Goal: Information Seeking & Learning: Learn about a topic

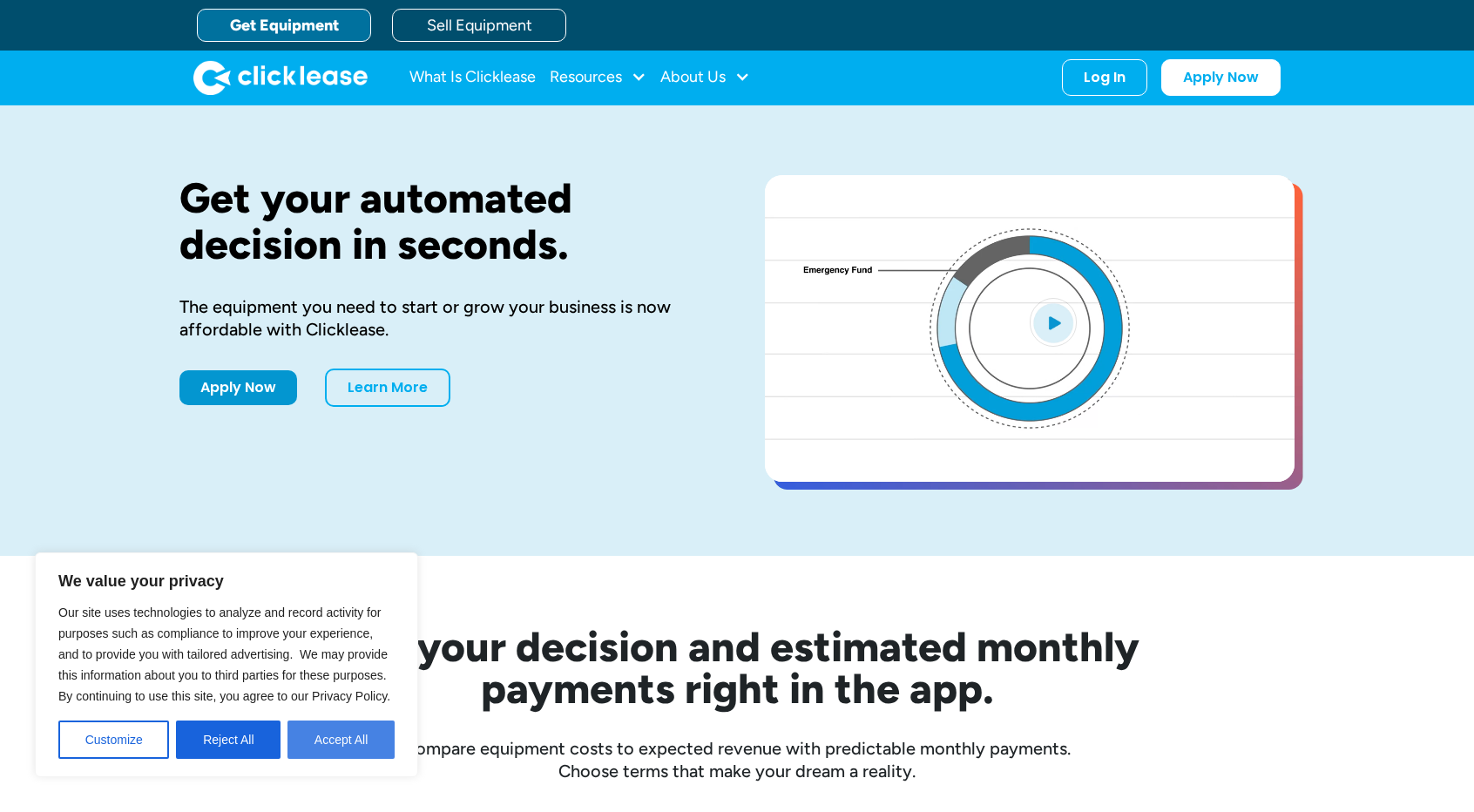
click at [354, 748] on button "Accept All" at bounding box center [341, 739] width 107 height 39
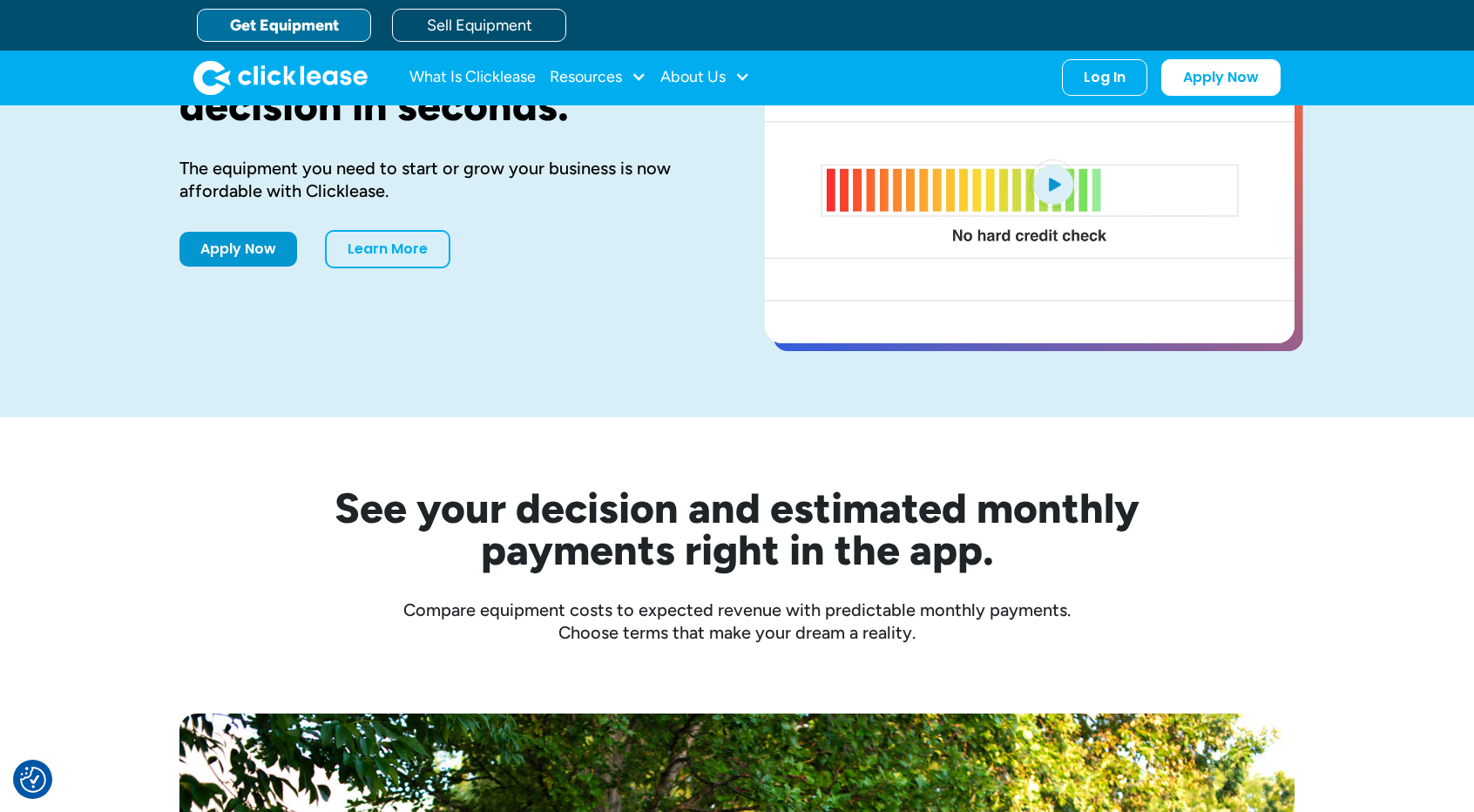
scroll to position [87, 0]
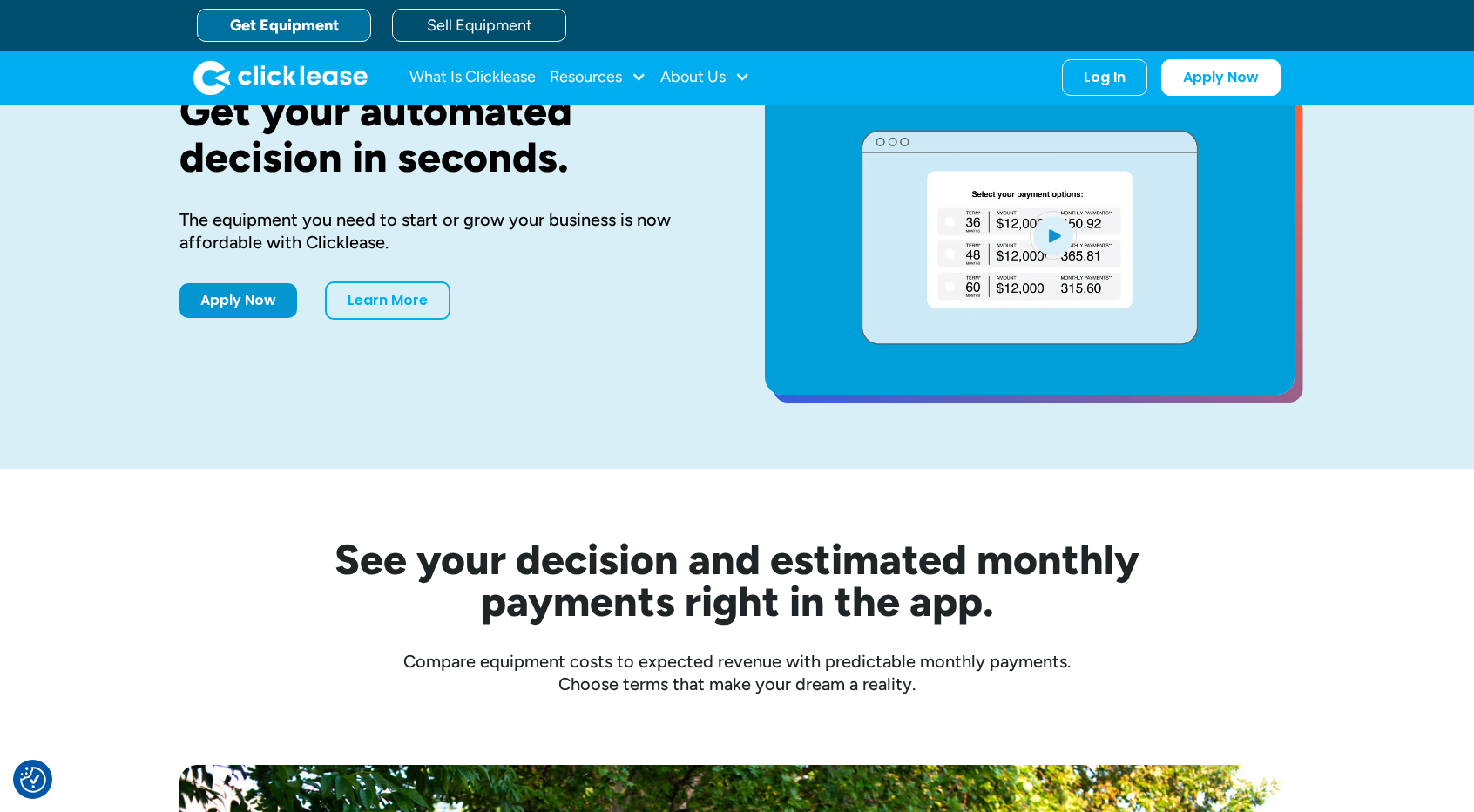
click at [307, 24] on link "Get Equipment" at bounding box center [284, 25] width 174 height 33
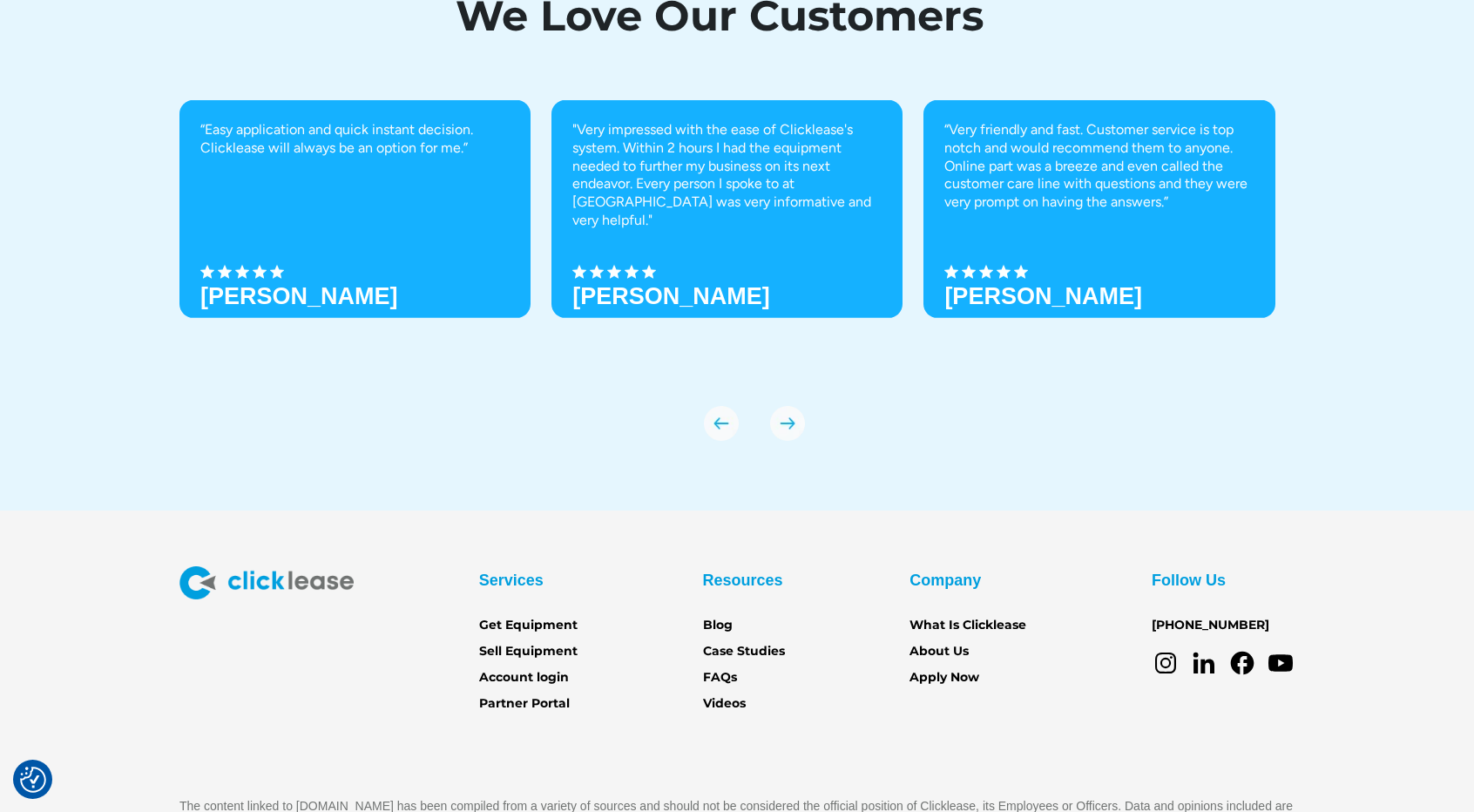
scroll to position [6075, 0]
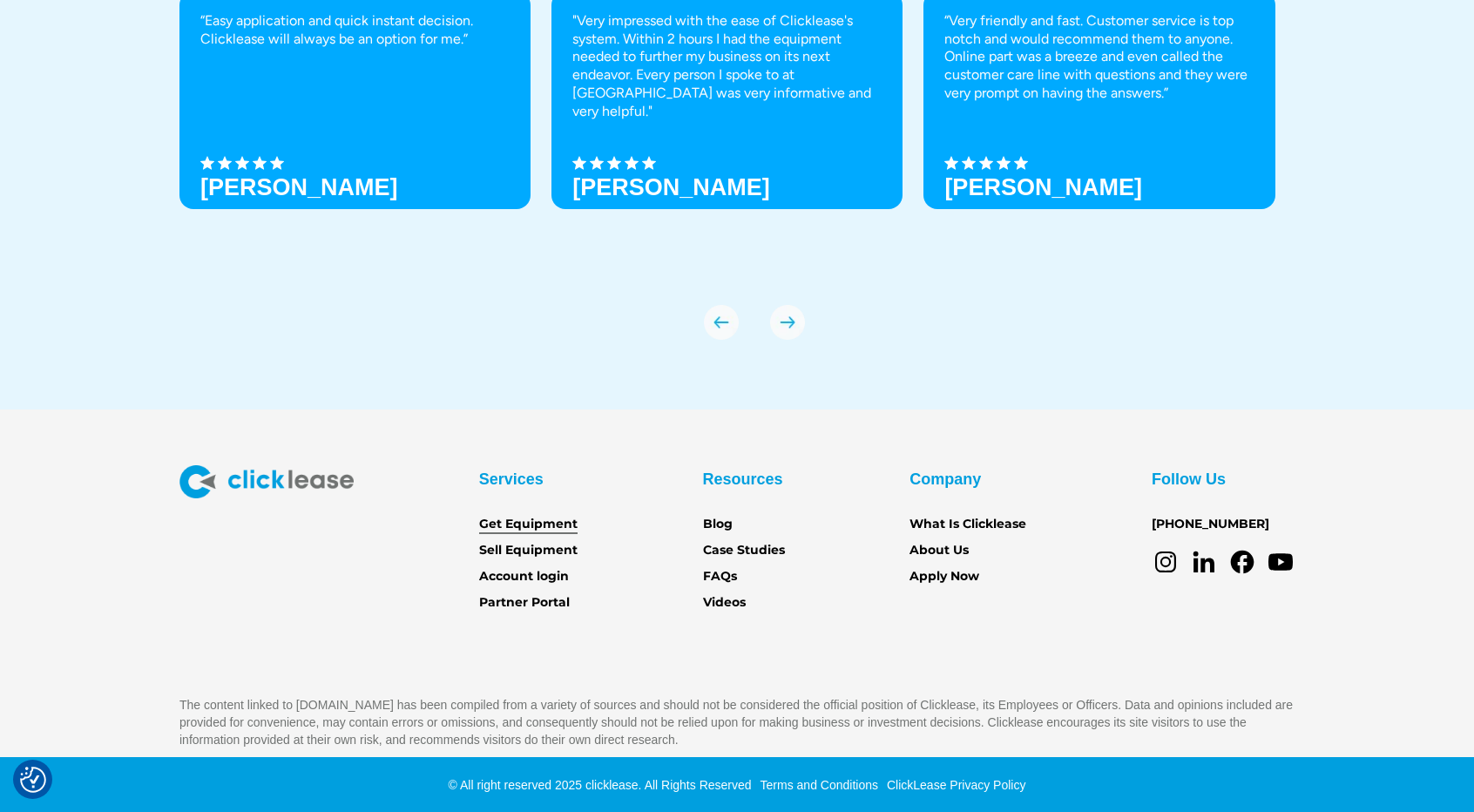
click at [519, 518] on link "Get Equipment" at bounding box center [528, 524] width 99 height 19
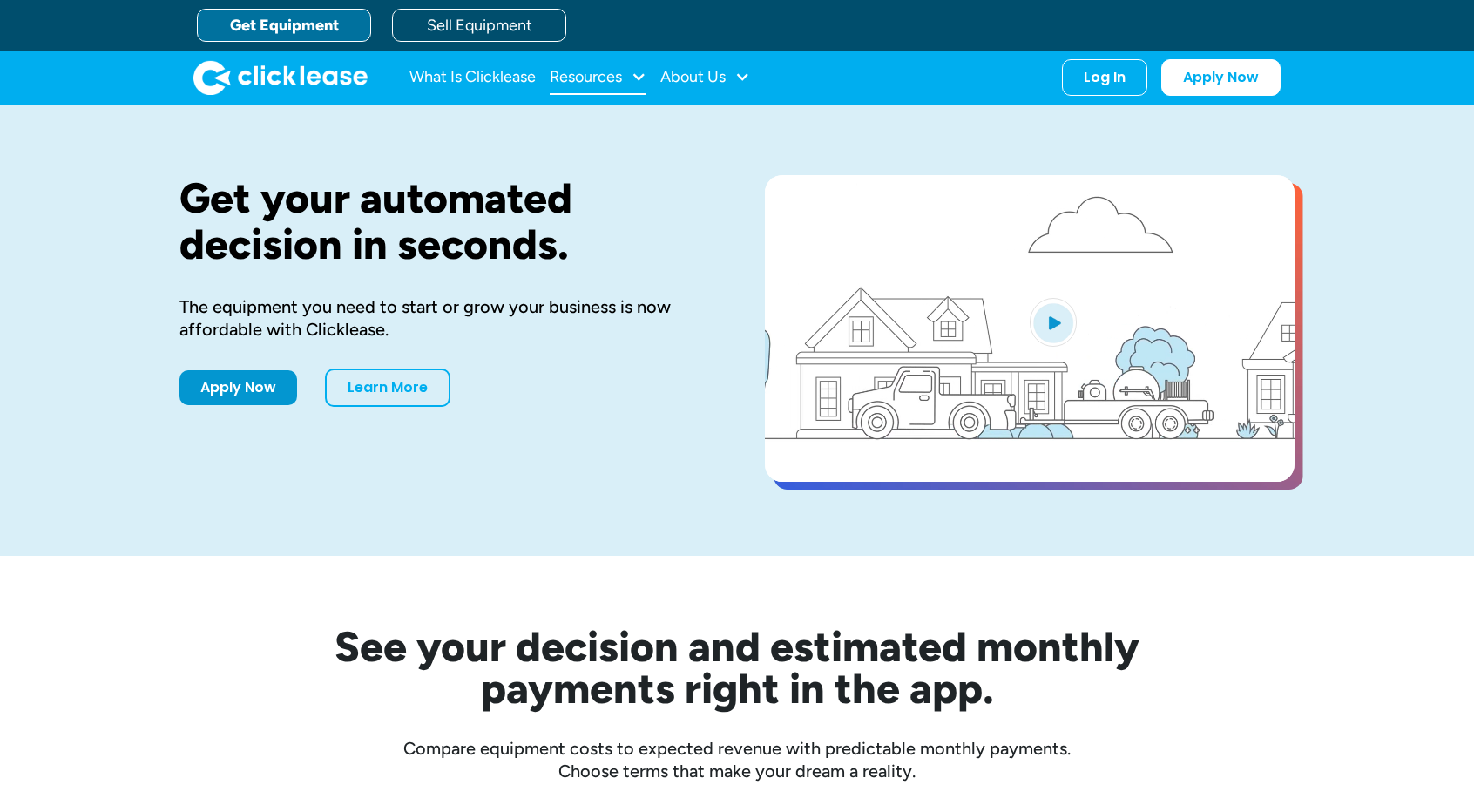
click at [599, 85] on div "Resources" at bounding box center [597, 77] width 97 height 35
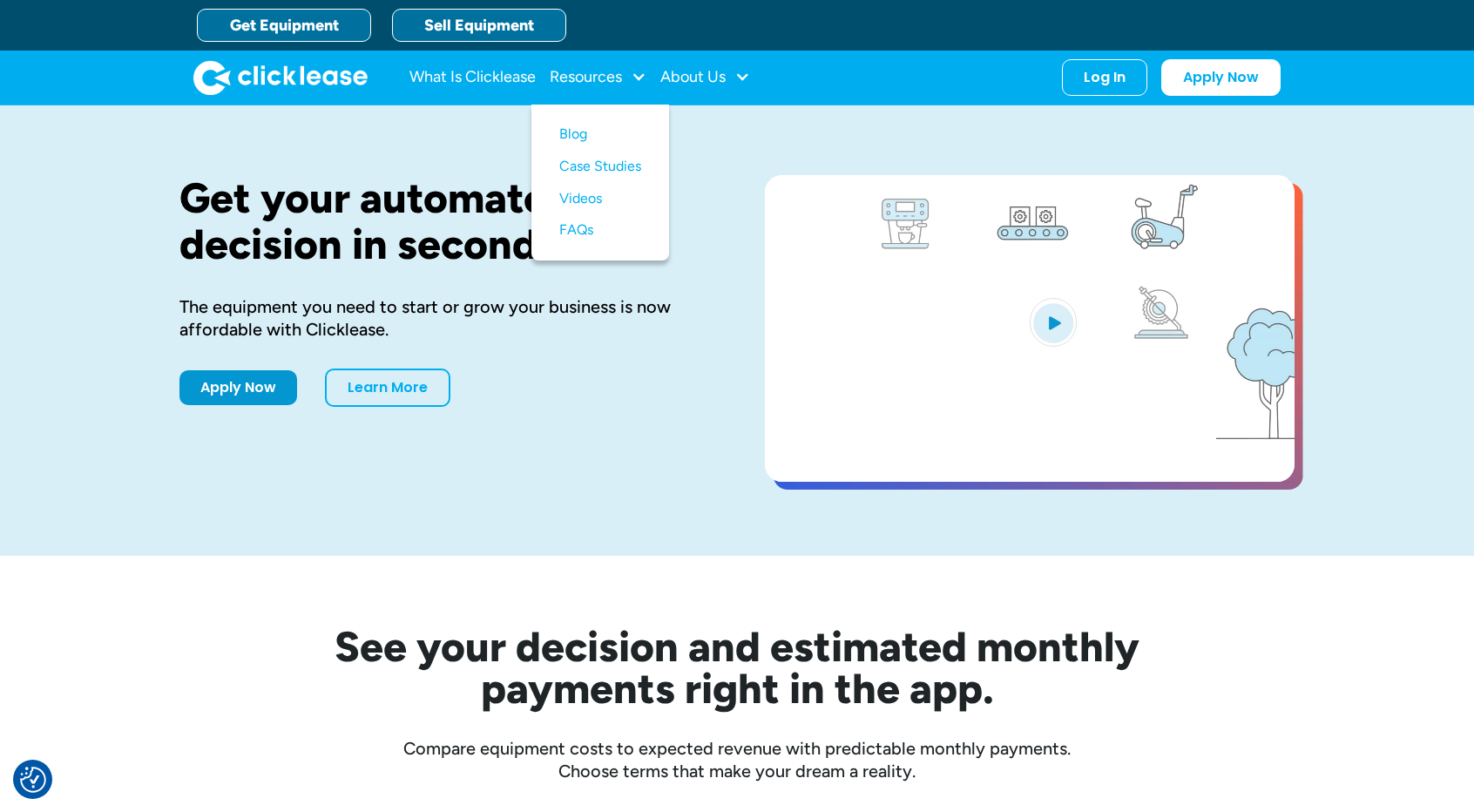
click at [509, 29] on link "Sell Equipment" at bounding box center [478, 25] width 174 height 33
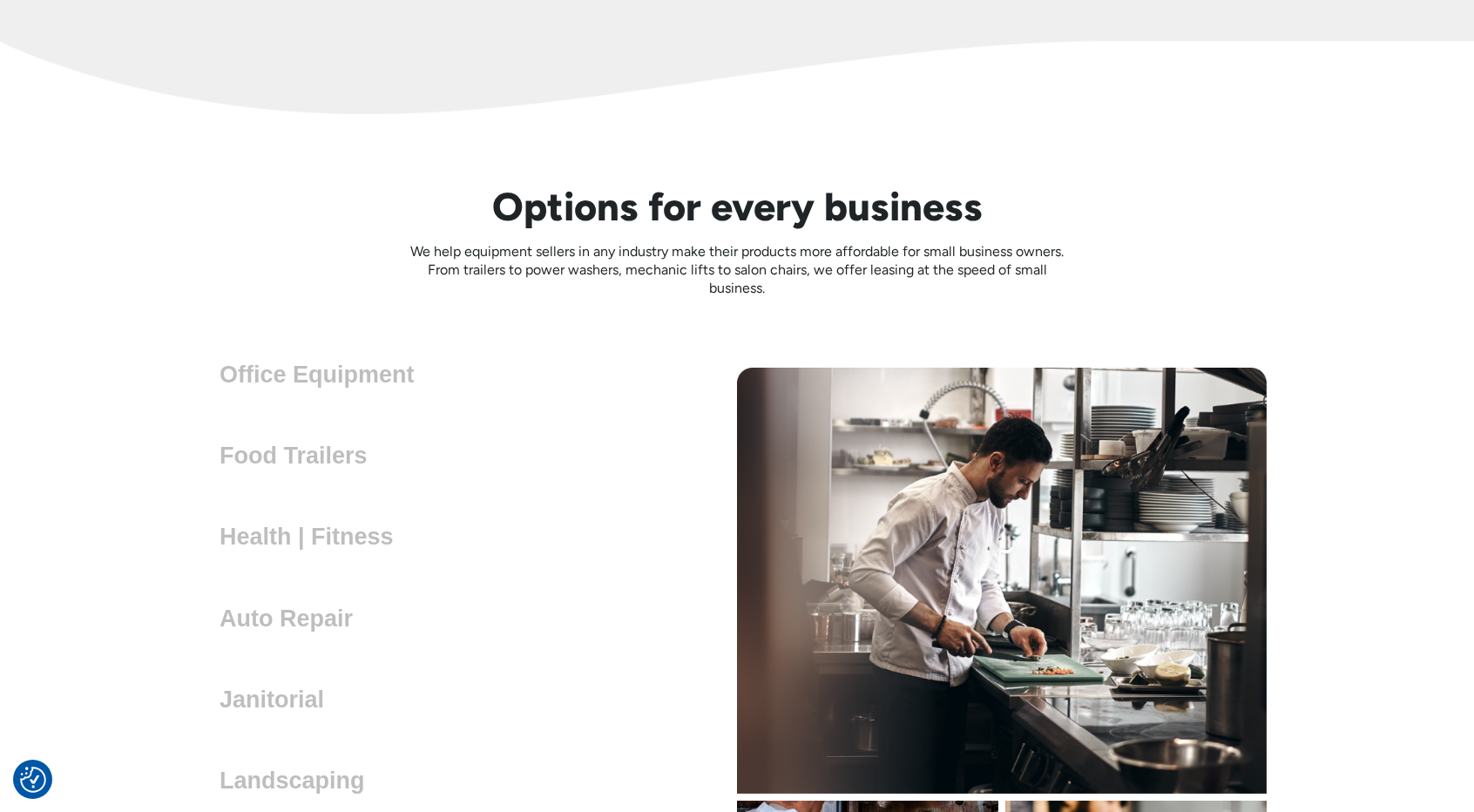
scroll to position [4616, 0]
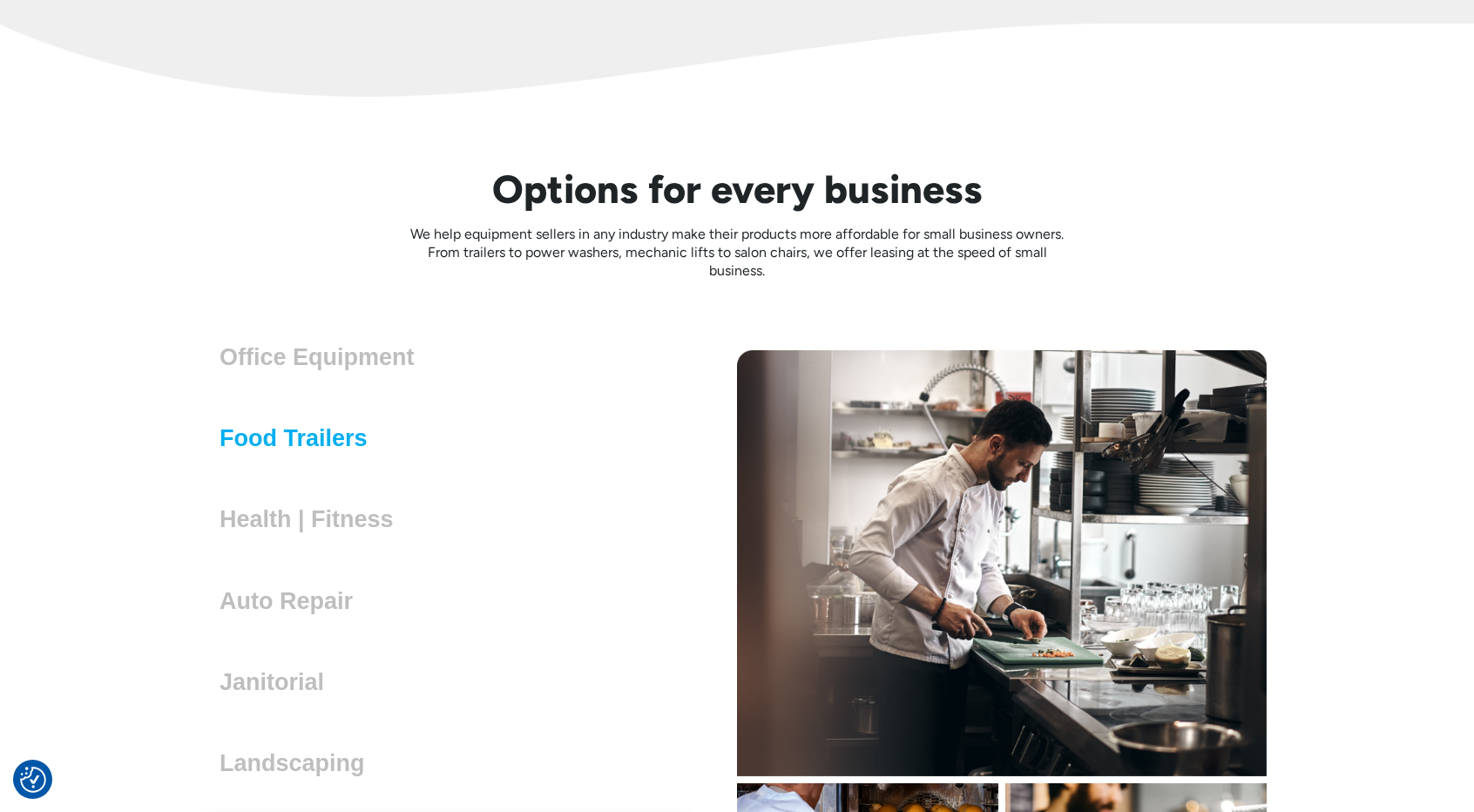
click at [315, 440] on h3 "Food Trailers" at bounding box center [301, 438] width 162 height 26
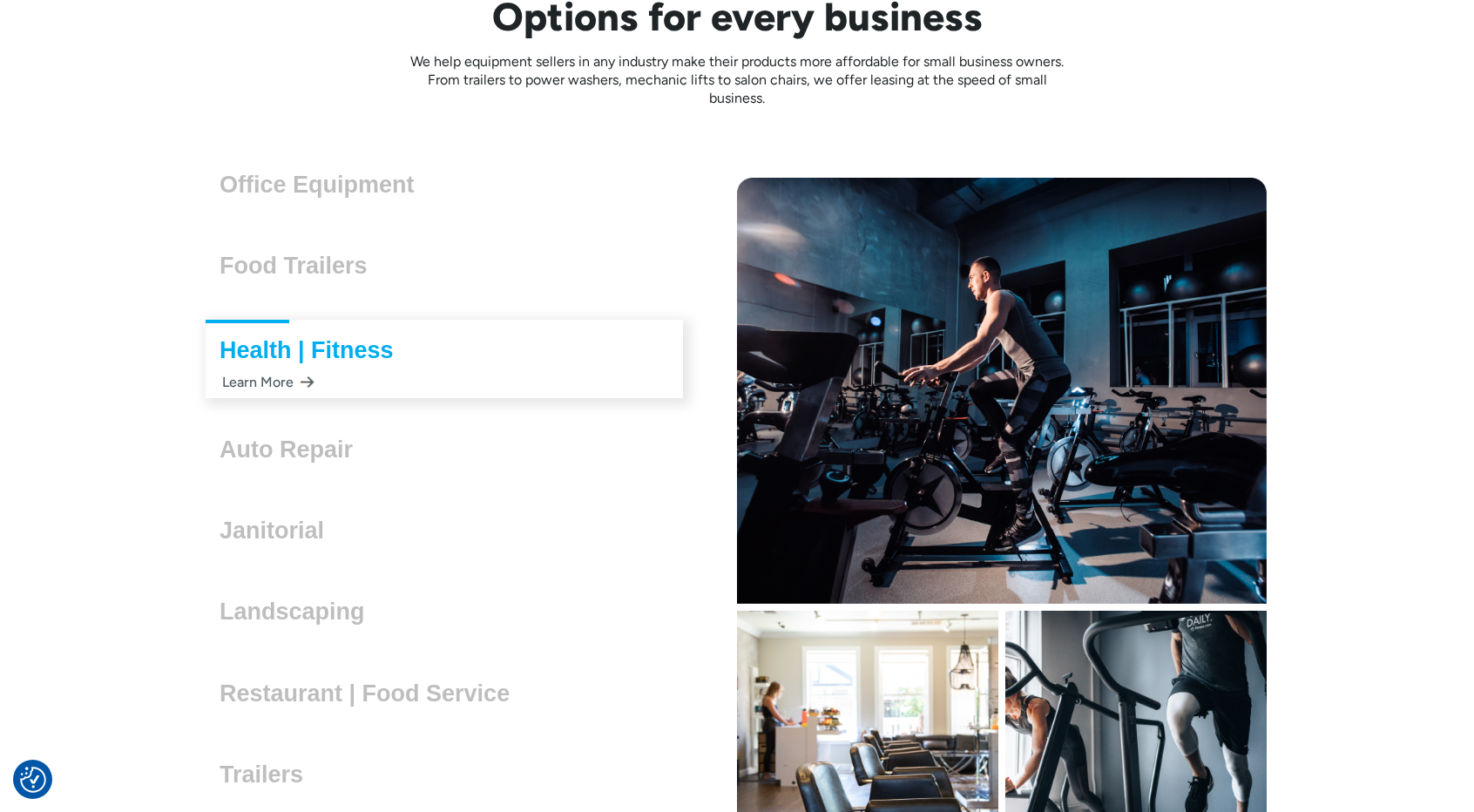
scroll to position [4790, 0]
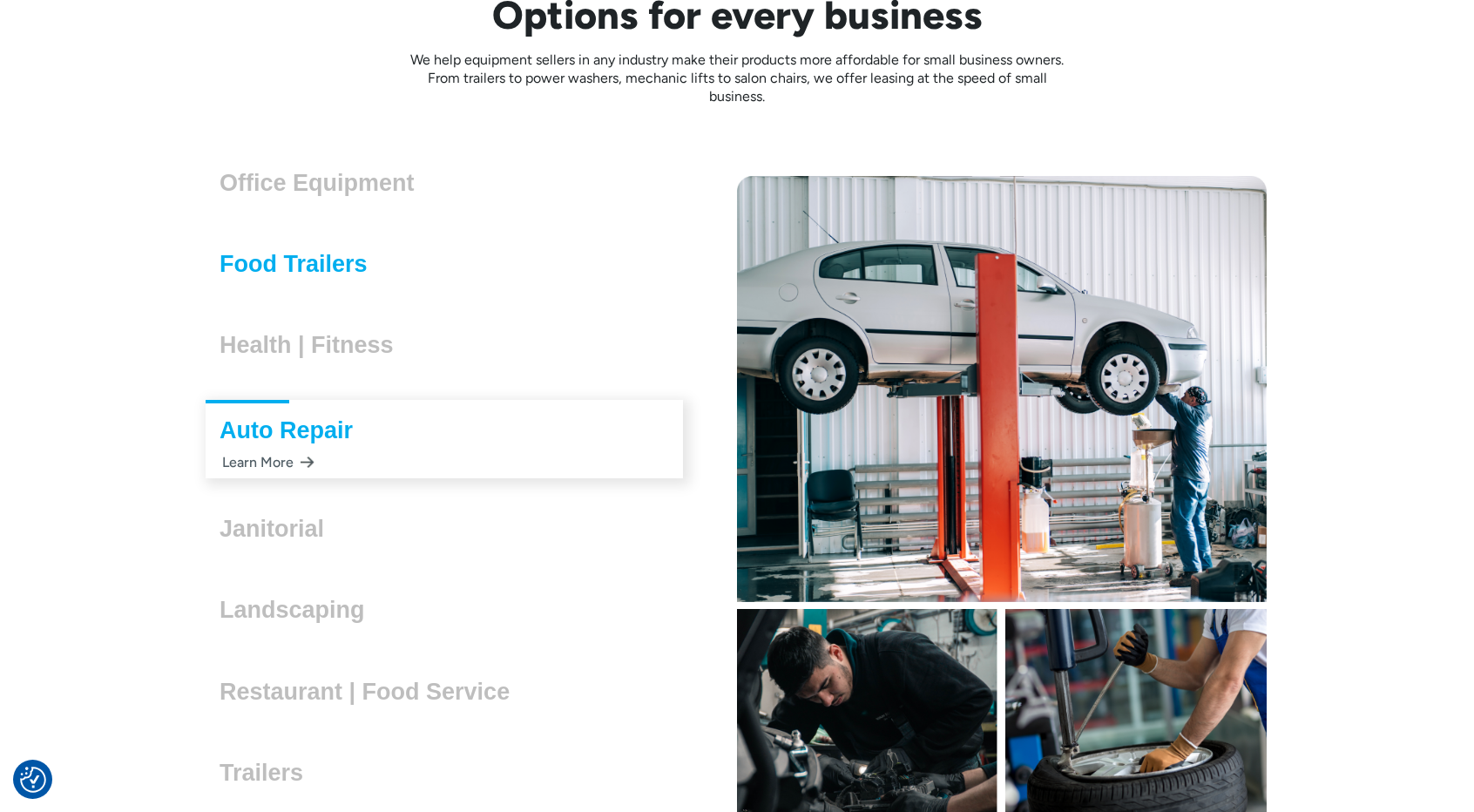
click at [299, 264] on h3 "Food Trailers" at bounding box center [301, 264] width 162 height 26
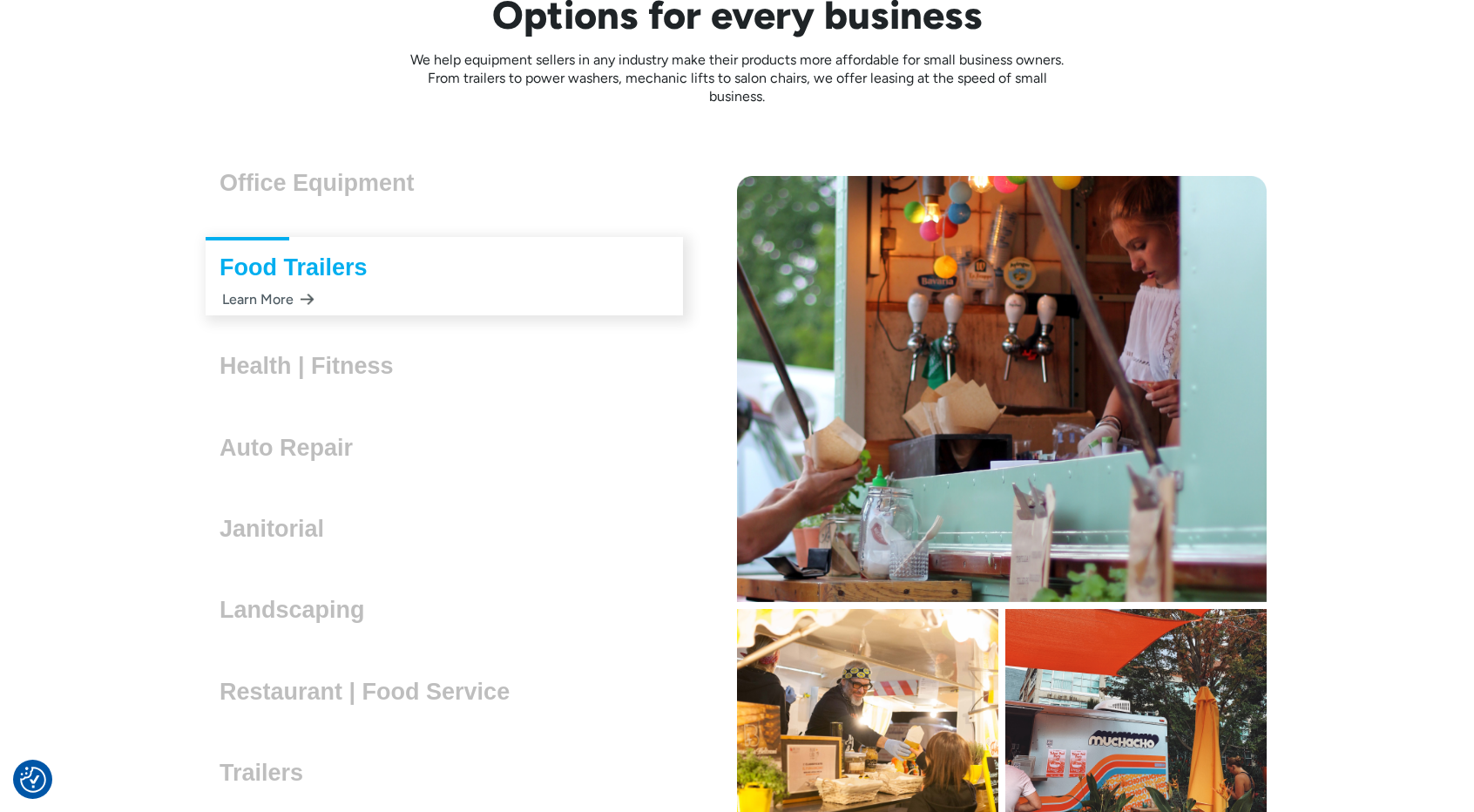
click at [288, 291] on div "Food Trailers Lorem ipsum dolor sit amet, consectetur adipiscing elit. Suspendi…" at bounding box center [444, 276] width 478 height 78
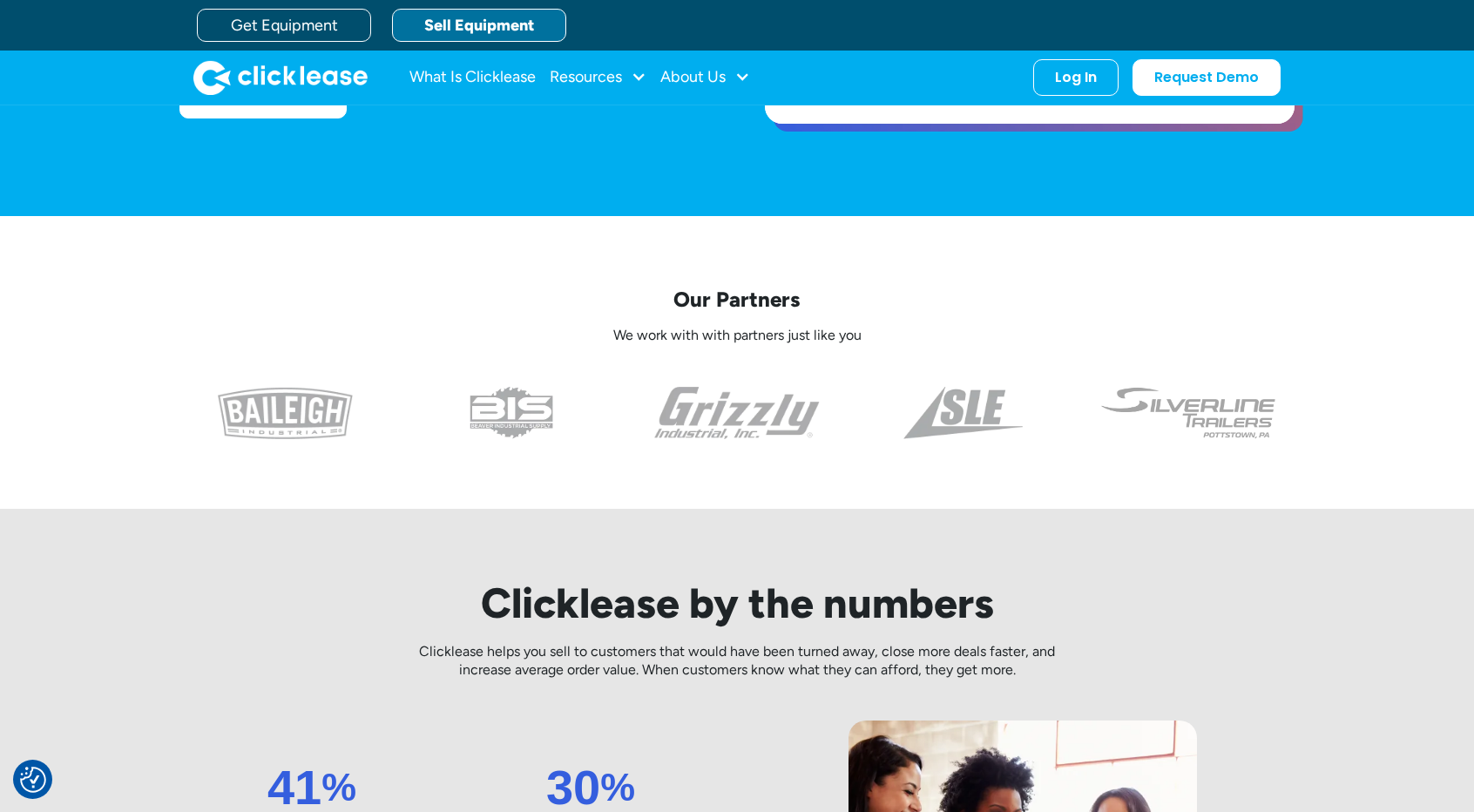
scroll to position [348, 0]
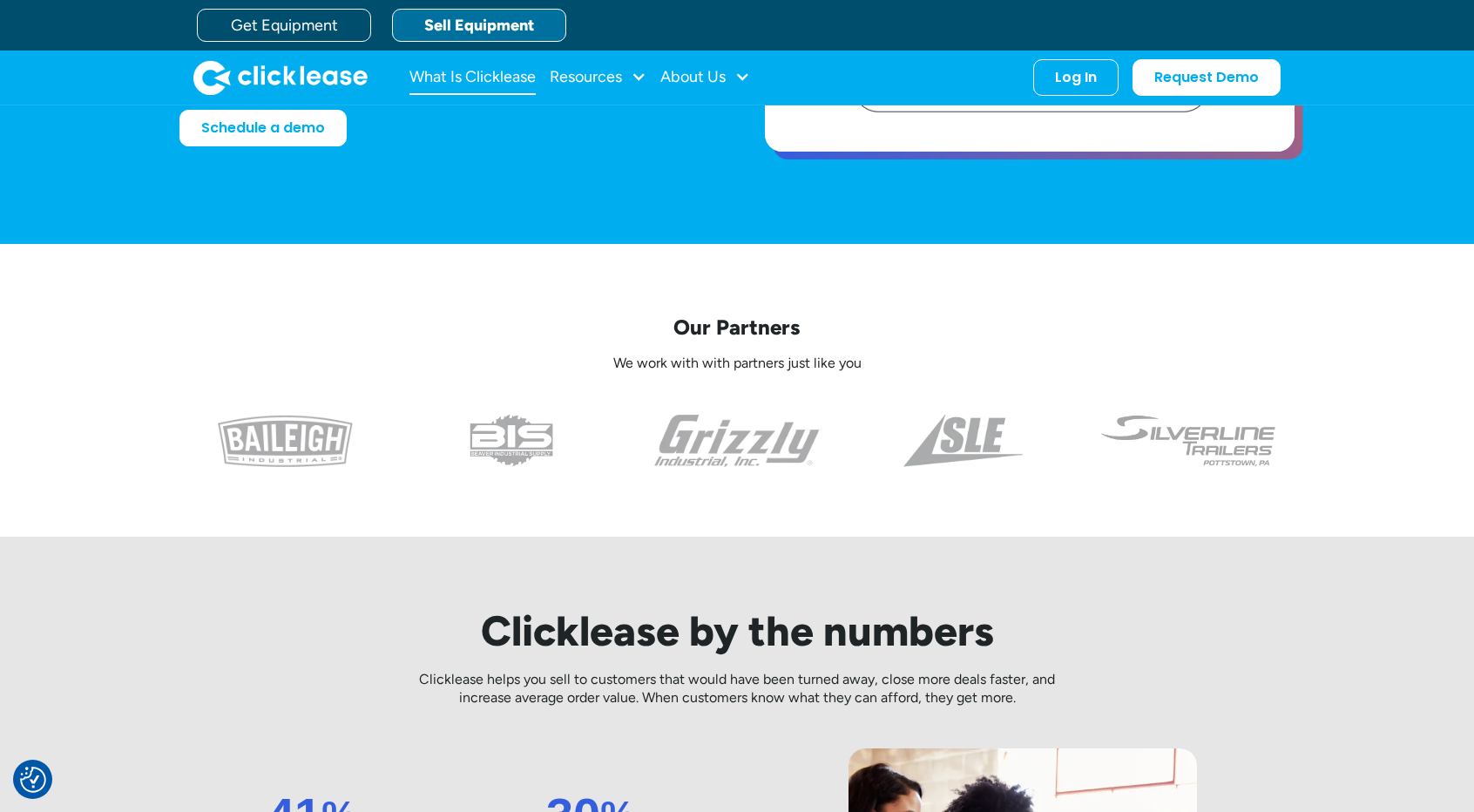
click at [486, 86] on link "What Is Clicklease" at bounding box center [472, 77] width 126 height 35
